Goal: Navigation & Orientation: Find specific page/section

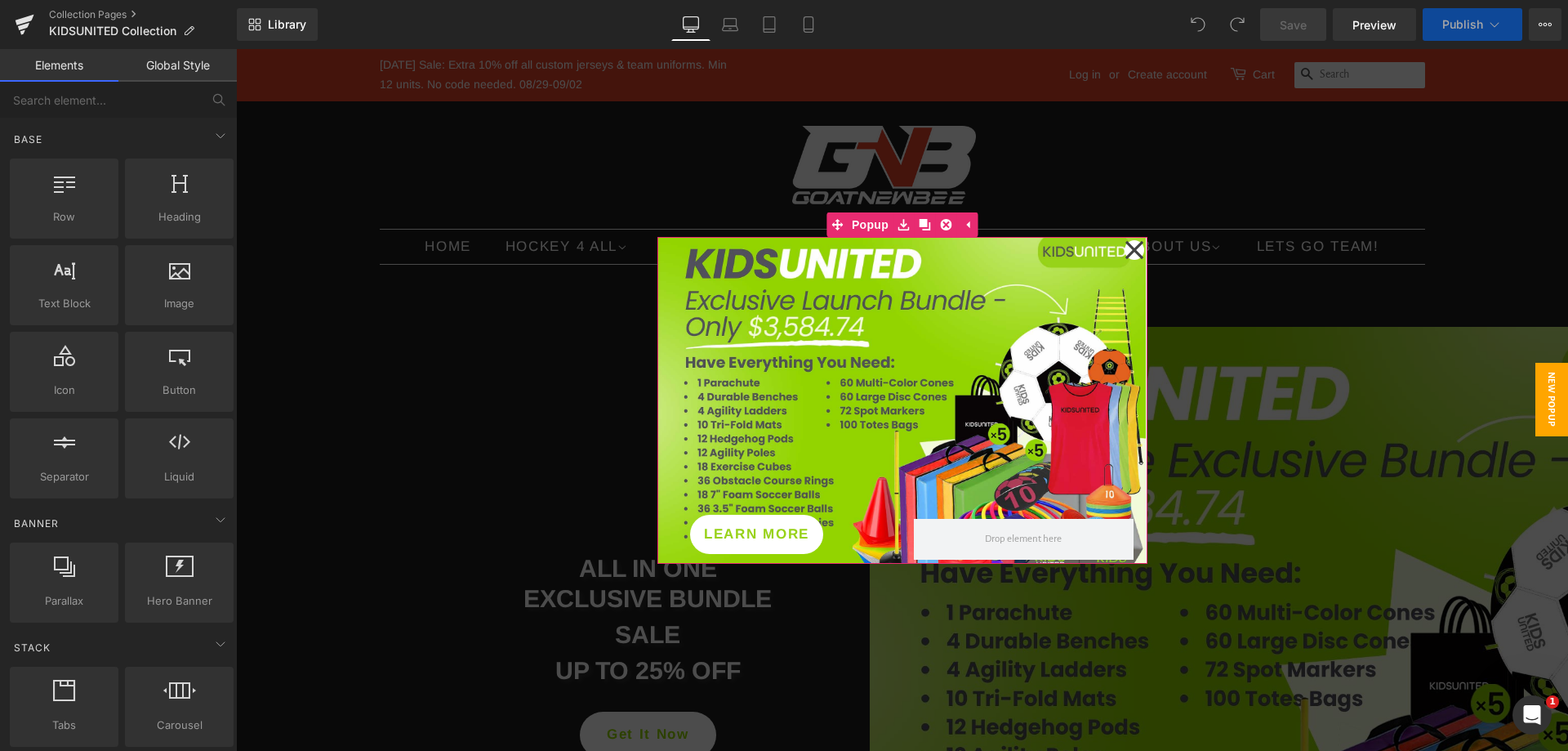
click at [1128, 251] on icon at bounding box center [1134, 249] width 18 height 18
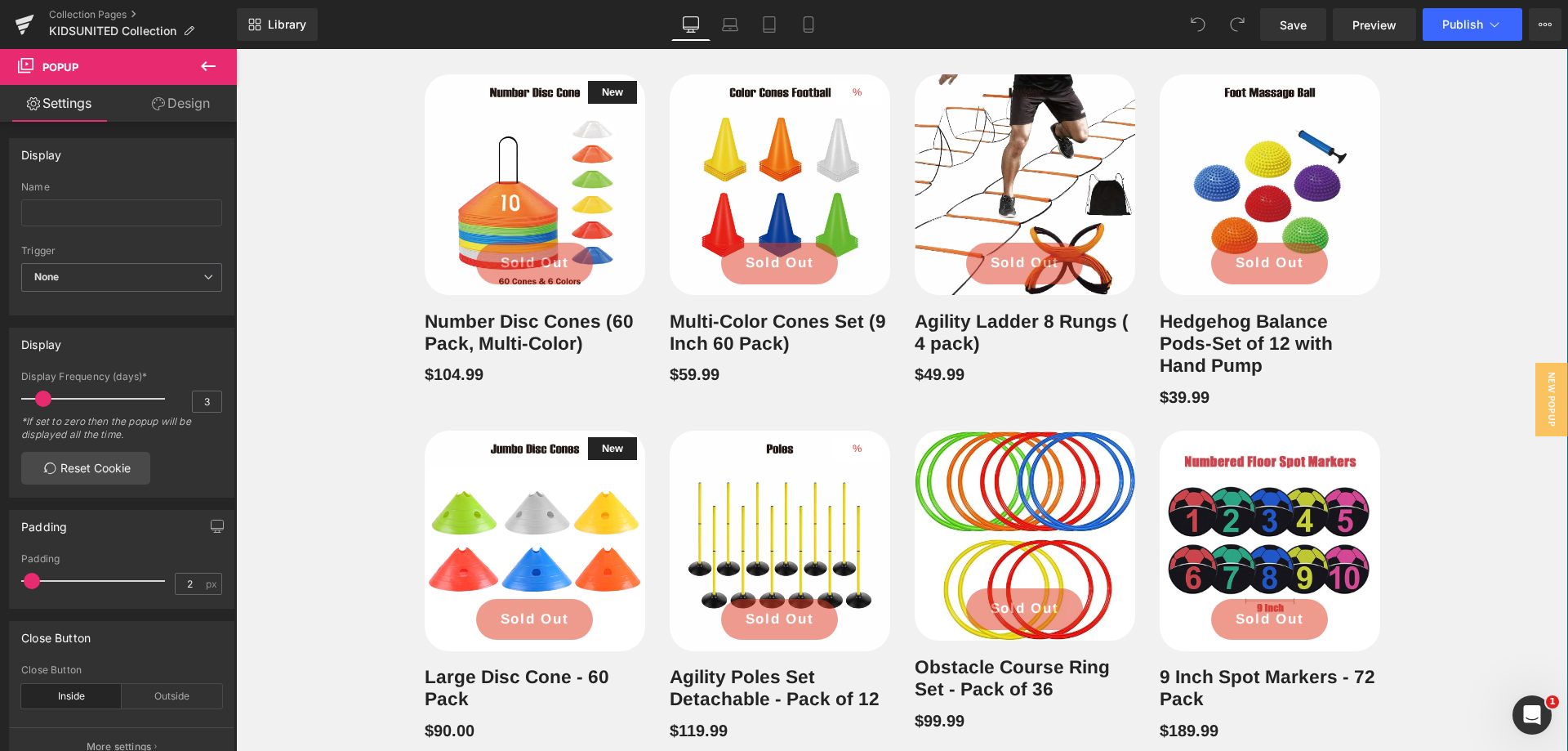
scroll to position [1062, 0]
